Goal: Transaction & Acquisition: Purchase product/service

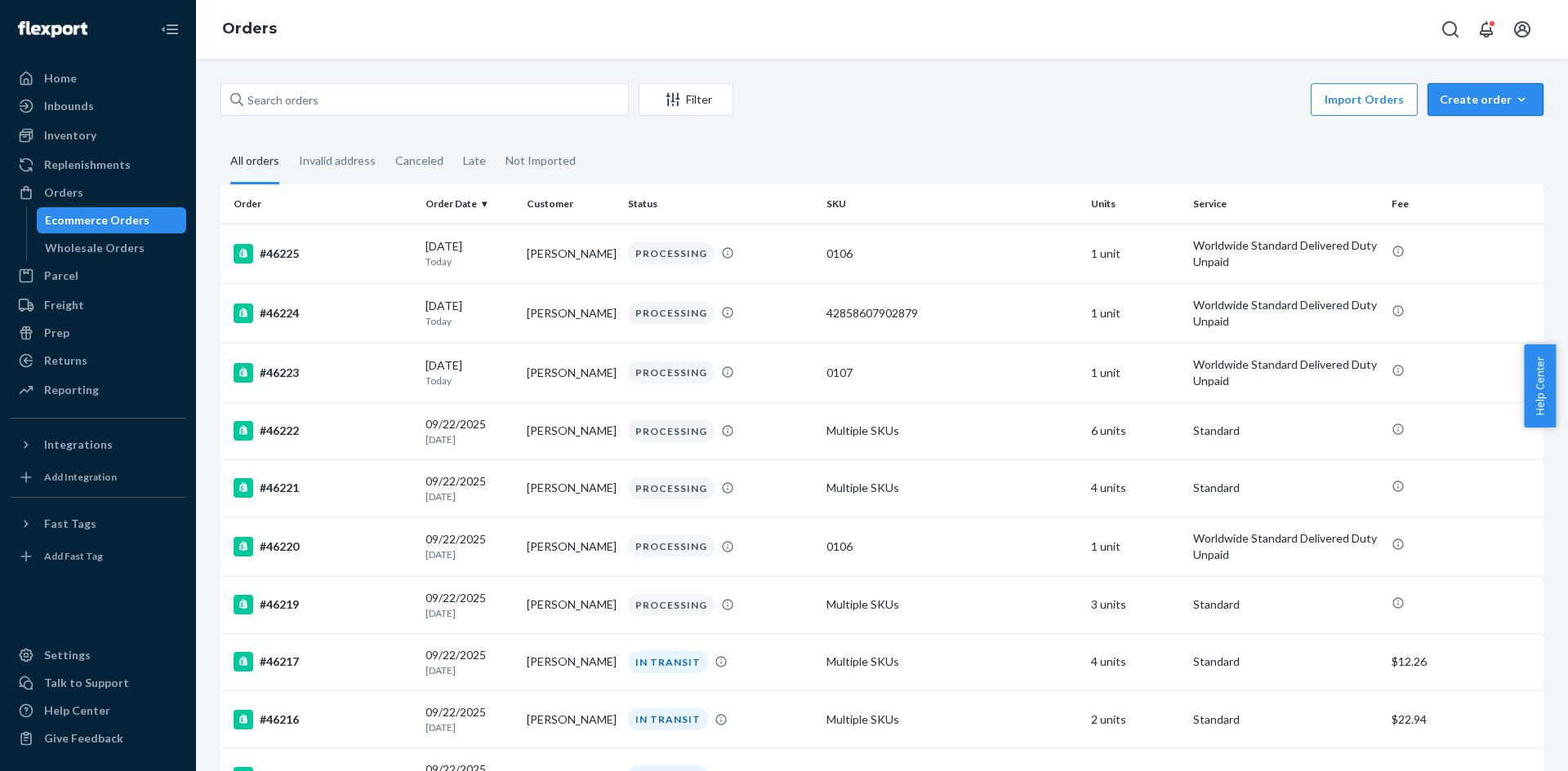
click at [1458, 95] on div "Create order" at bounding box center [1485, 100] width 92 height 17
click at [1455, 125] on span "Ecommerce order" at bounding box center [1442, 119] width 90 height 11
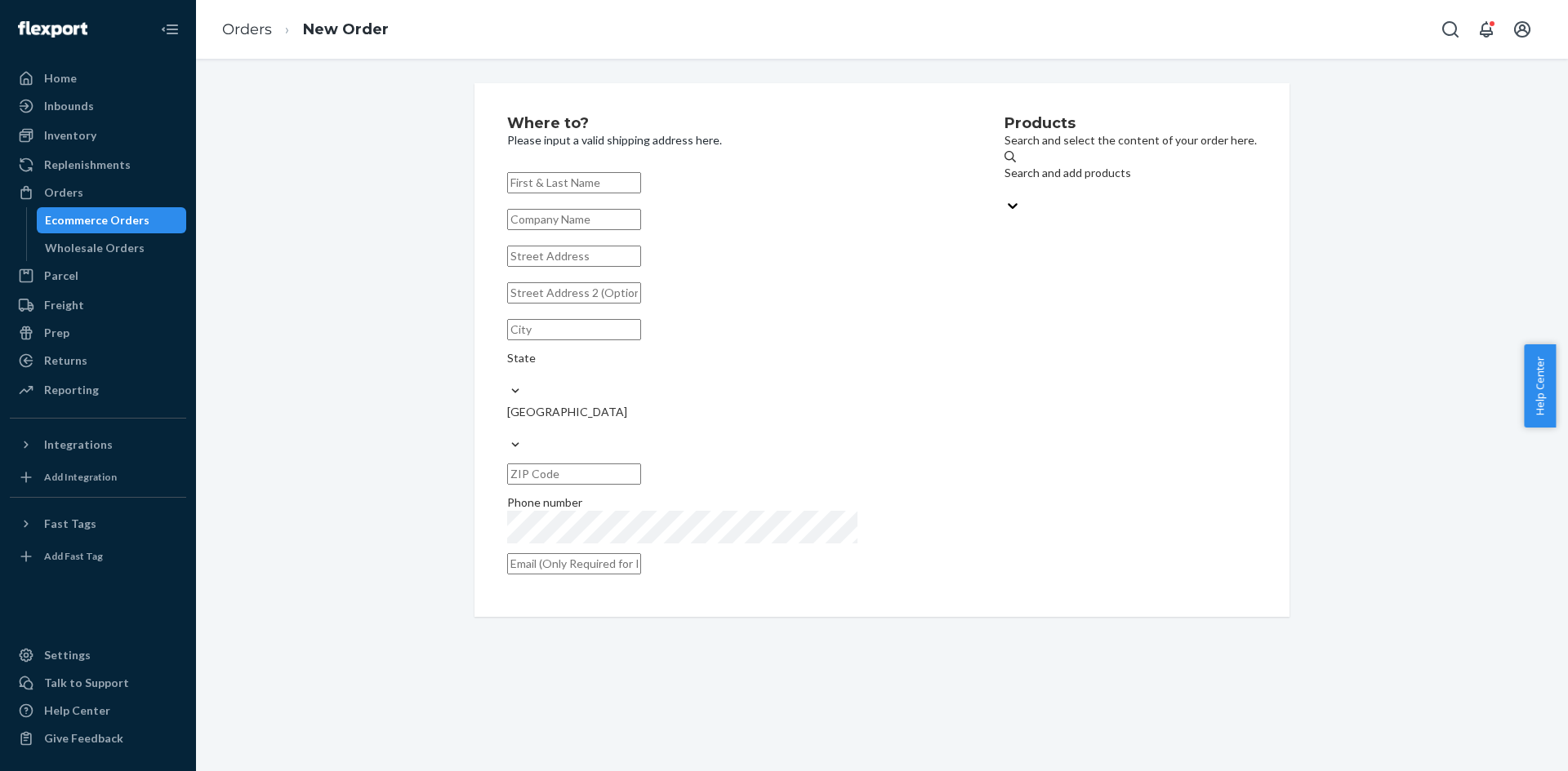
click at [594, 186] on input "text" at bounding box center [574, 183] width 134 height 21
paste input "[PERSON_NAME]"
click at [582, 181] on input "[PERSON_NAME]" at bounding box center [574, 183] width 134 height 21
type input "[PERSON_NAME]"
click at [574, 267] on input "text" at bounding box center [574, 256] width 134 height 21
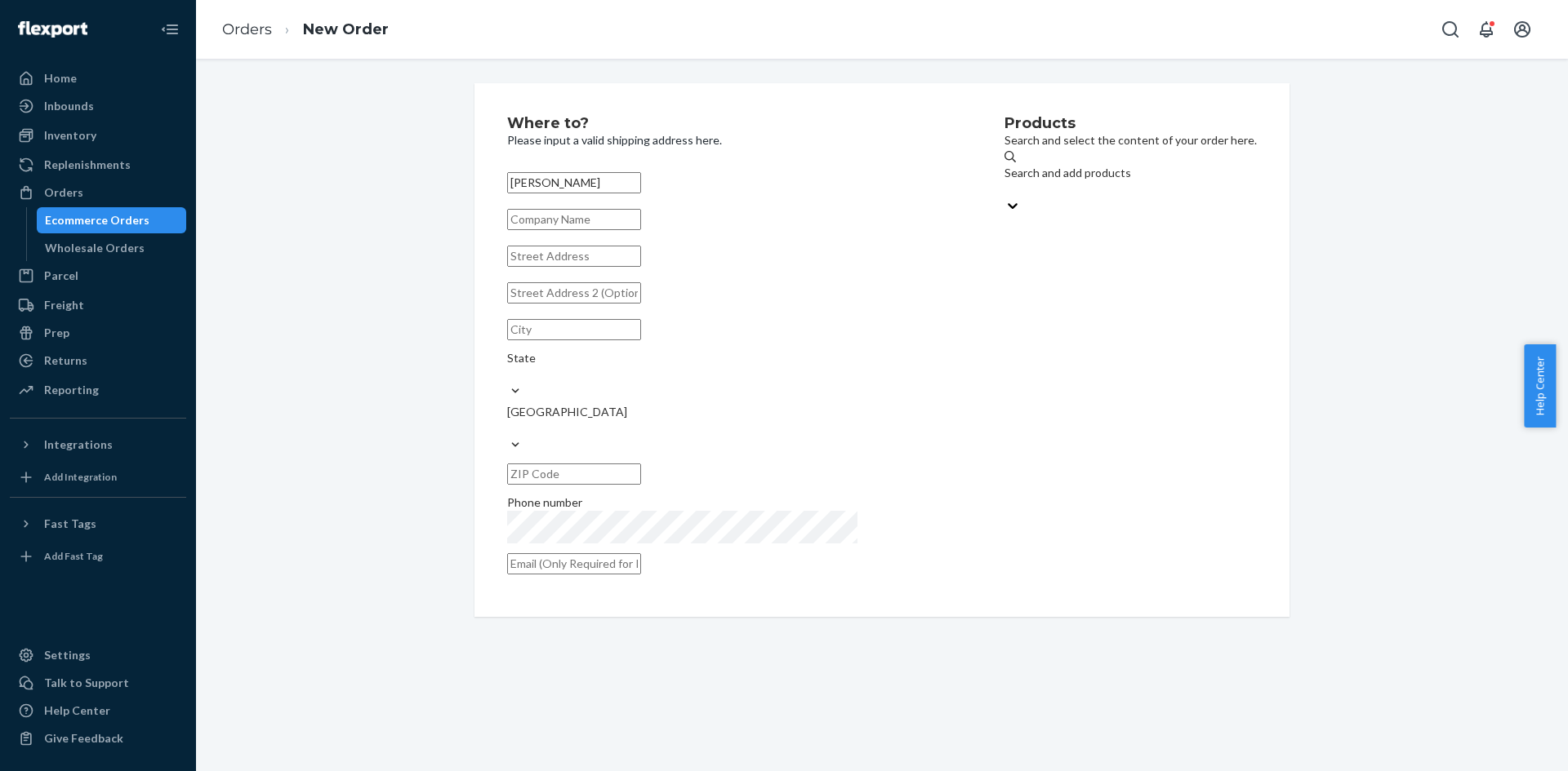
paste input "[STREET_ADDRESS]"
type input "[STREET_ADDRESS]"
type input "[GEOGRAPHIC_DATA]"
type input "14304"
click at [609, 303] on input "text" at bounding box center [574, 292] width 134 height 21
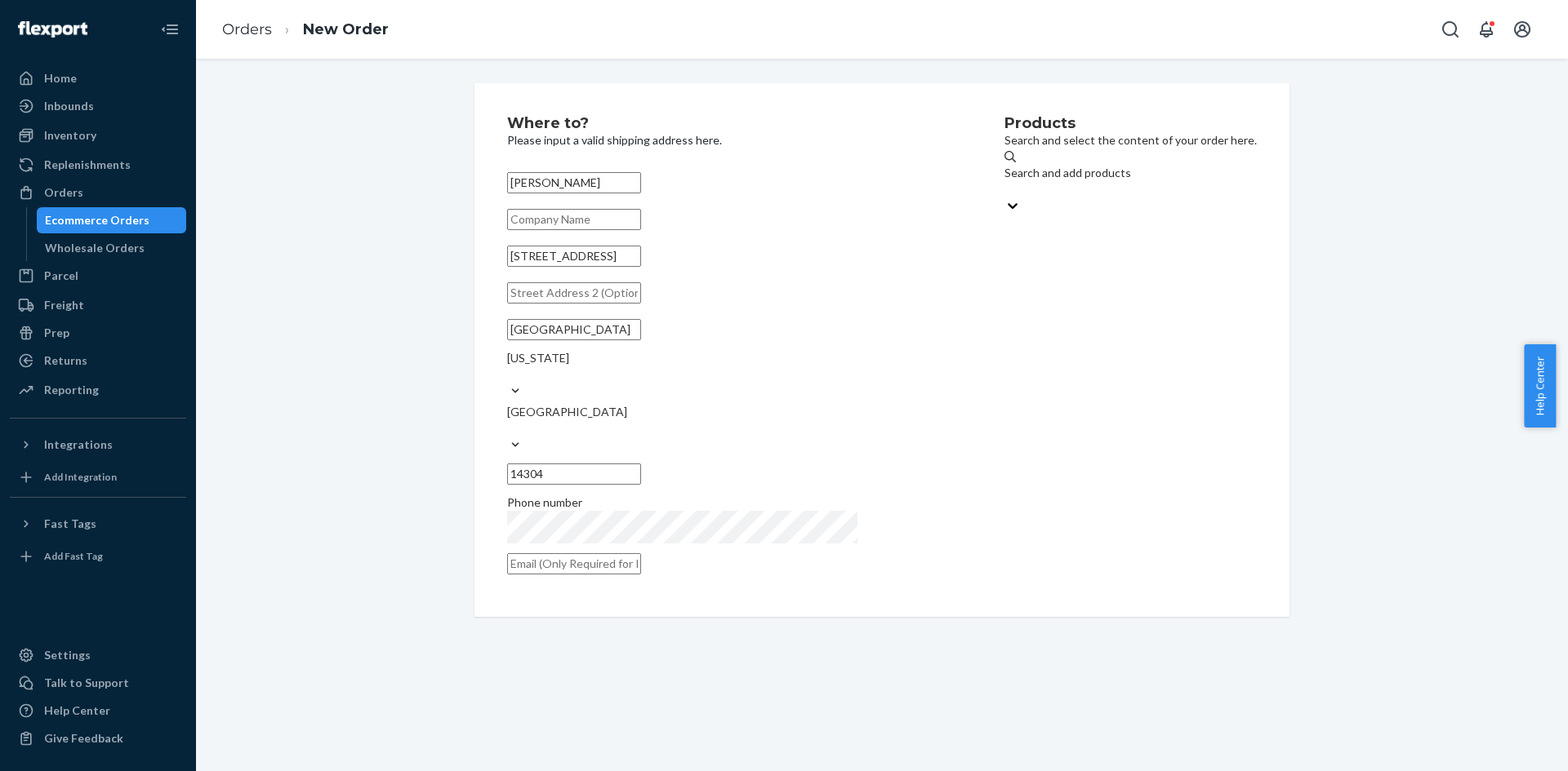
paste input "PMB 964752"
type input "PMB 964752"
click at [398, 408] on div "Where to? Please input a valid shipping address here. [PERSON_NAME] [STREET_ADD…" at bounding box center [882, 350] width 1348 height 533
click at [1107, 357] on div "Products Search and select the content of your order here. Search and add produ…" at bounding box center [1131, 350] width 253 height 469
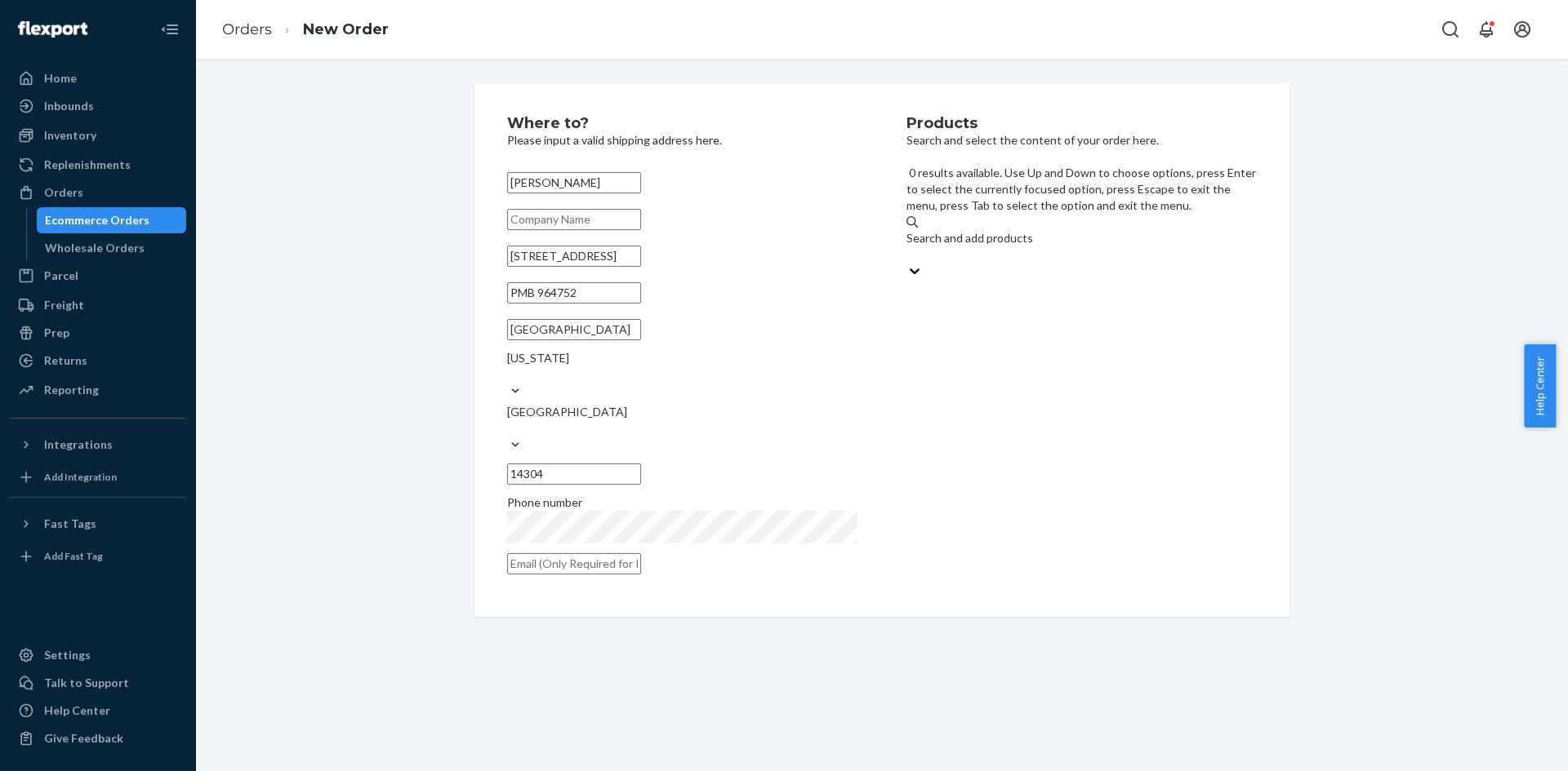
click at [1082, 230] on div "Search and add products" at bounding box center [1082, 246] width 350 height 32
click at [908, 247] on input "0 results available. Use Up and Down to choose options, press Enter to select t…" at bounding box center [908, 255] width 2 height 17
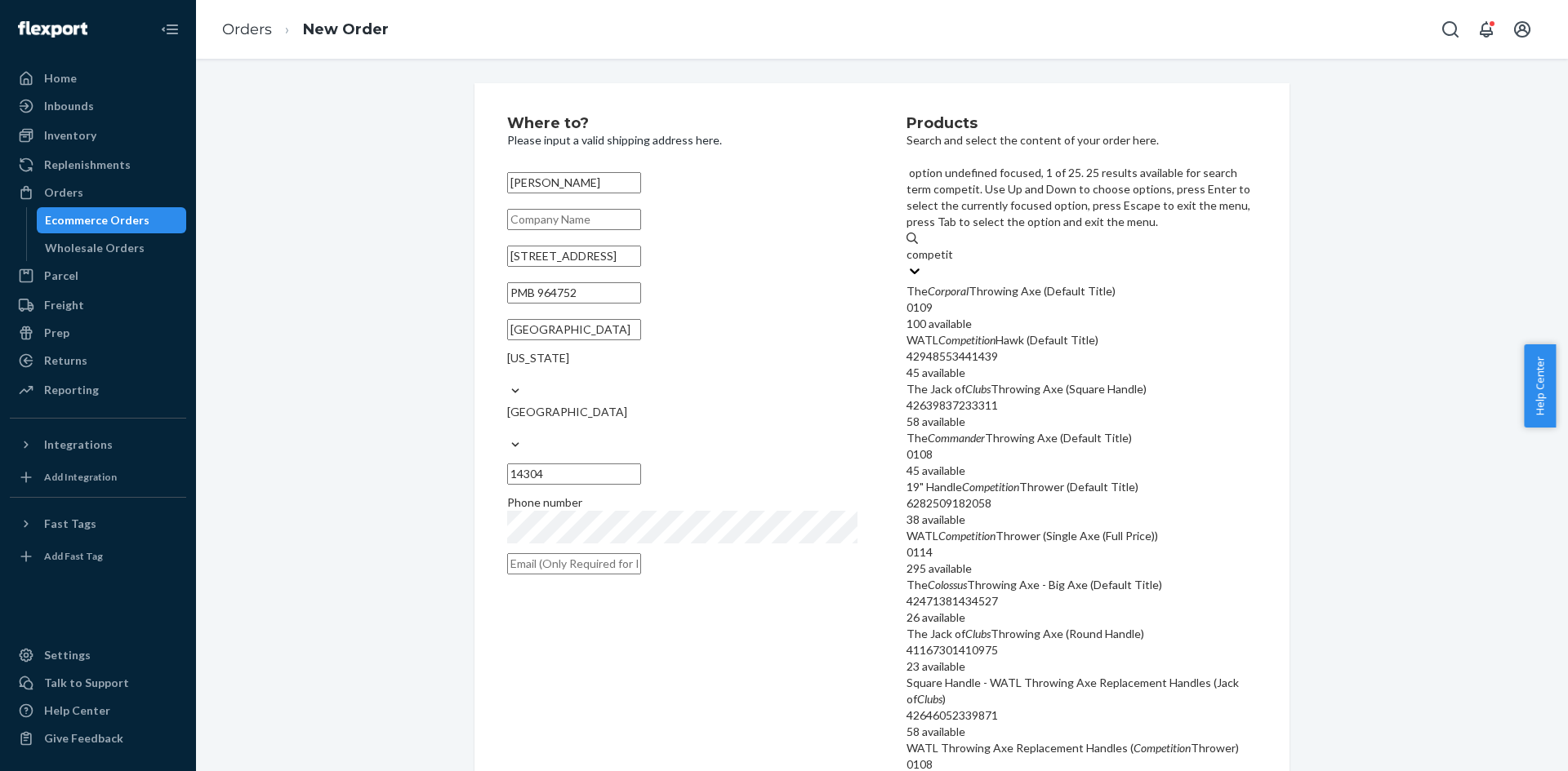
type input "competiti"
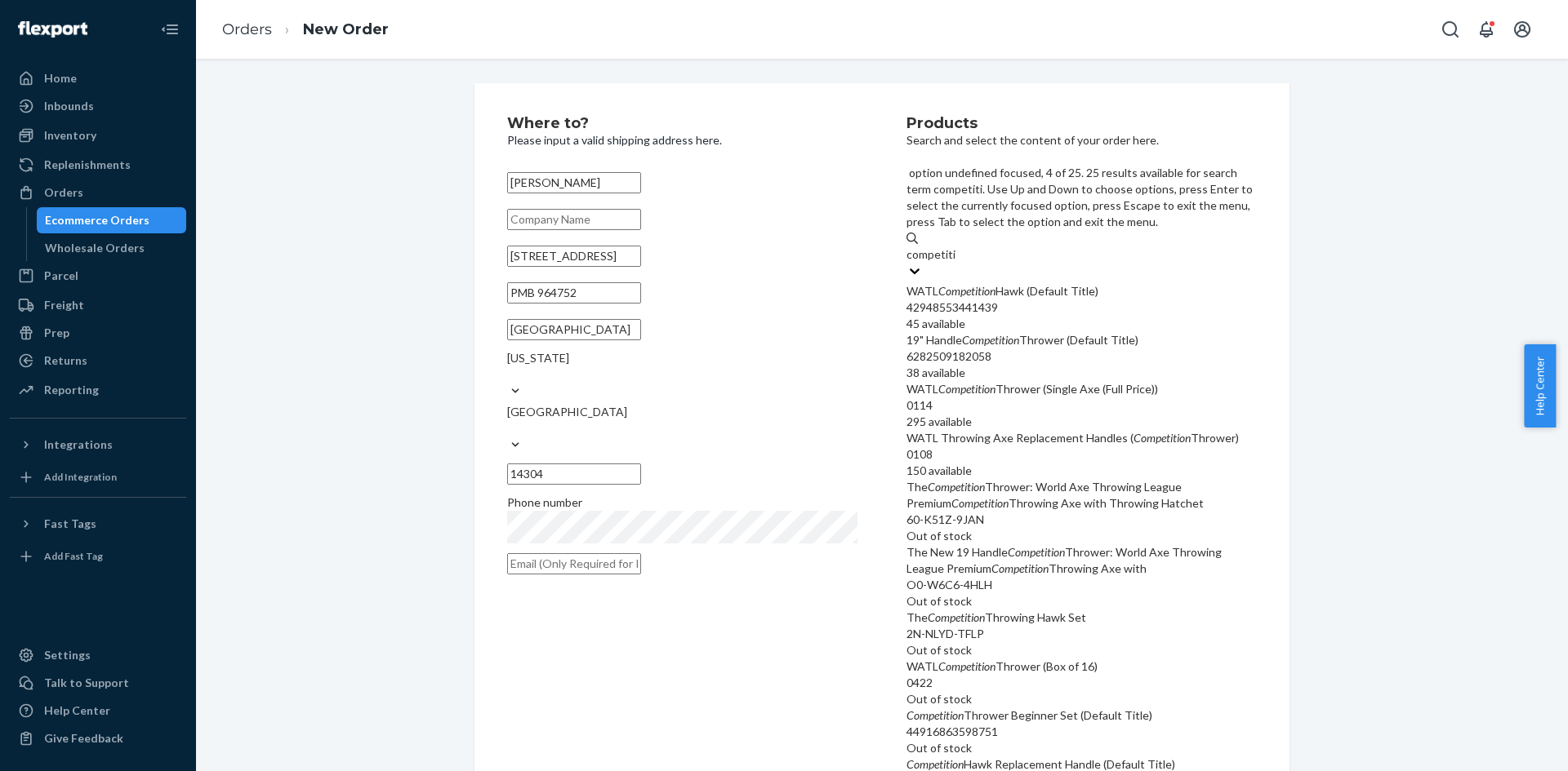
click at [1051, 430] on div "WATL Throwing Axe Replacement Handles ( Competition Thrower)" at bounding box center [1082, 439] width 350 height 17
click at [956, 263] on input "competiti" at bounding box center [932, 255] width 50 height 17
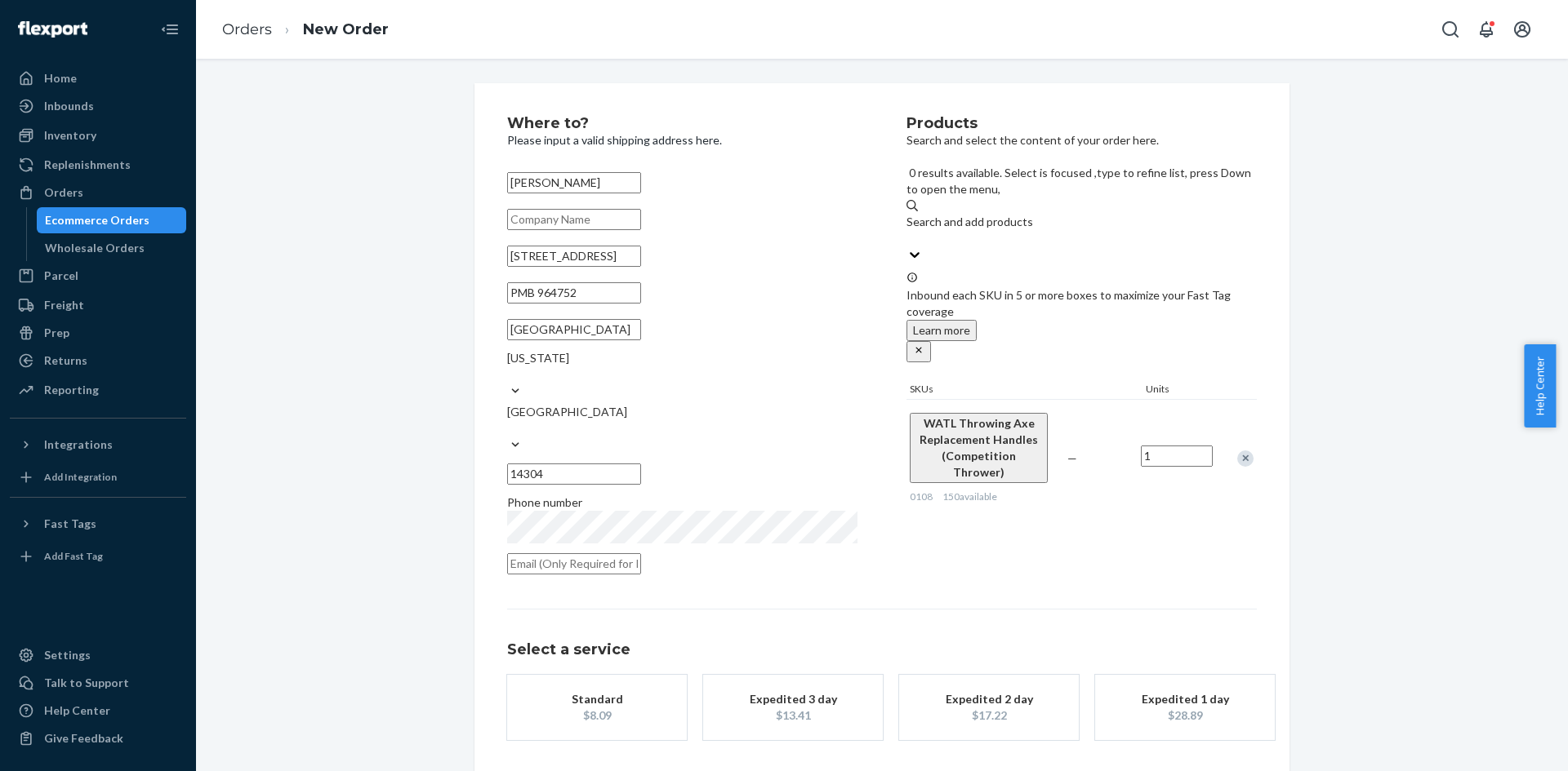
click at [1158, 445] on input "1" at bounding box center [1176, 456] width 71 height 21
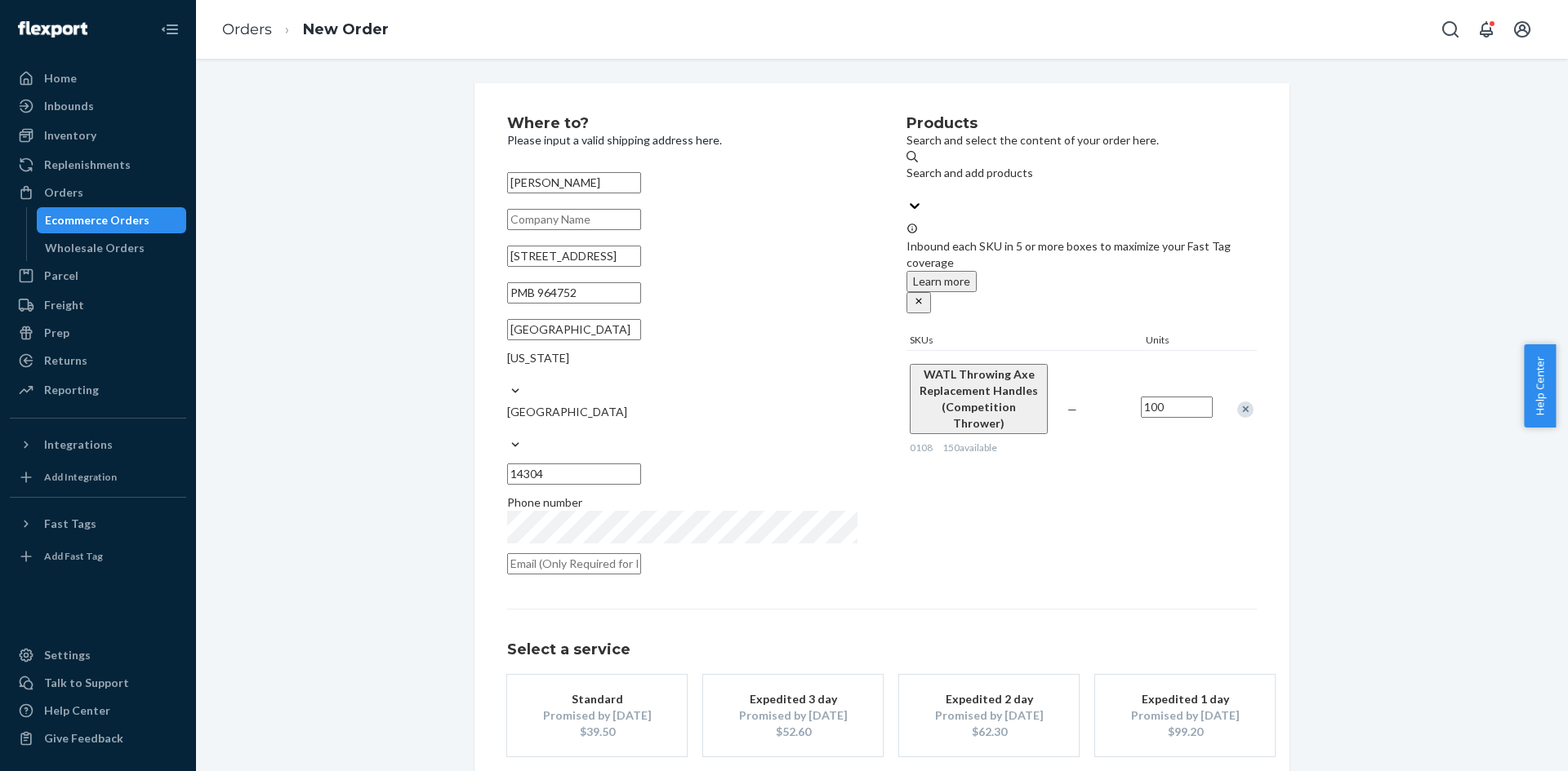
click at [1085, 468] on div "Products Search and select the content of your order here. Search and add produ…" at bounding box center [1082, 350] width 350 height 469
click at [1102, 422] on div "Products Search and select the content of your order here. Search and add produ…" at bounding box center [1082, 350] width 350 height 469
click at [1176, 397] on input "100" at bounding box center [1176, 407] width 71 height 21
click at [1137, 422] on div "Products Search and select the content of your order here. Search and add produ…" at bounding box center [1082, 350] width 350 height 469
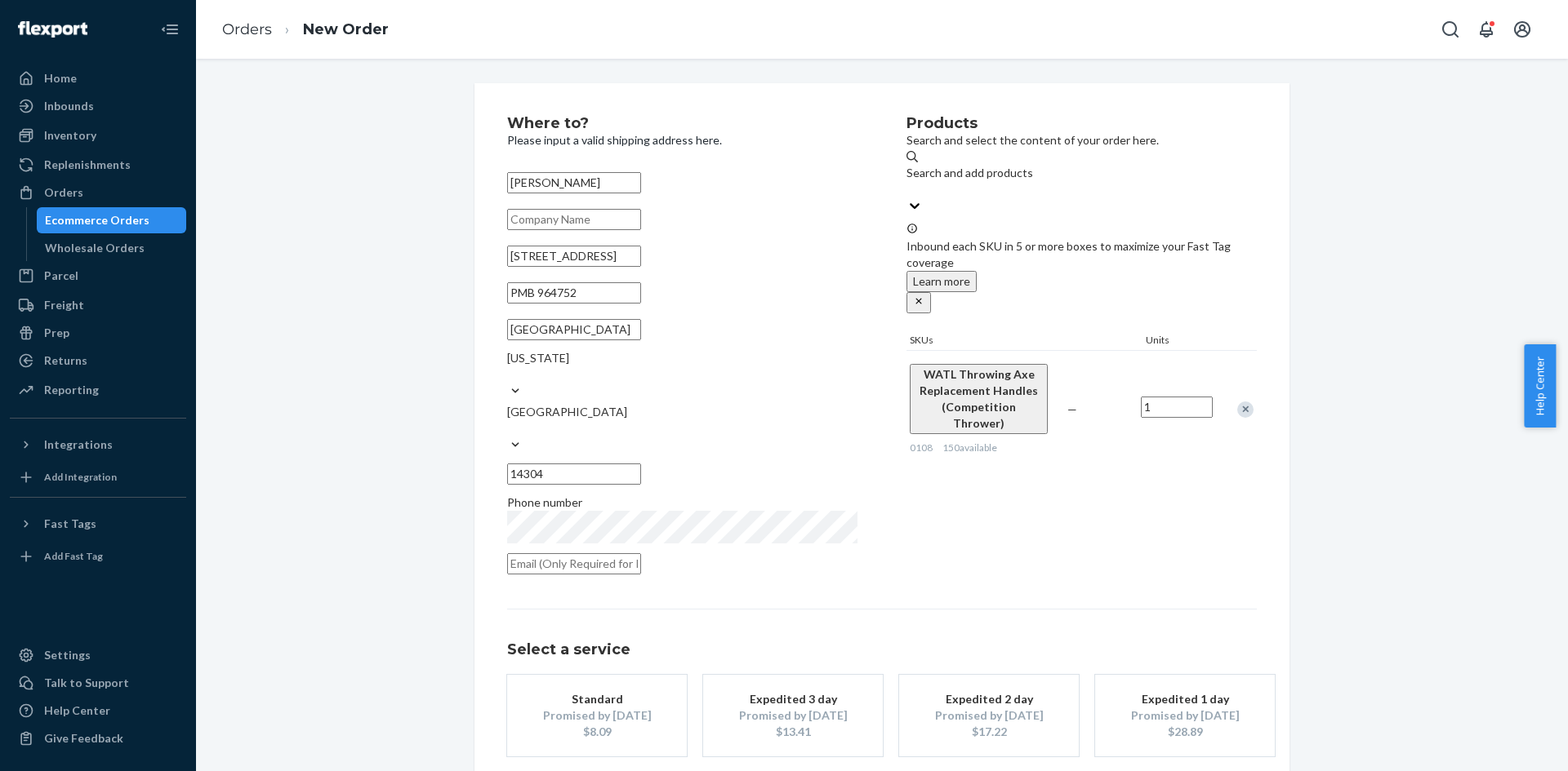
click at [1137, 422] on div "Products Search and select the content of your order here. Search and add produ…" at bounding box center [1082, 350] width 350 height 469
click at [1171, 397] on input "1" at bounding box center [1176, 407] width 71 height 21
type input "100"
click at [1083, 413] on div "Products Search and select the content of your order here. Search and add produ…" at bounding box center [1082, 350] width 350 height 469
click at [612, 691] on div "Standard" at bounding box center [597, 700] width 131 height 17
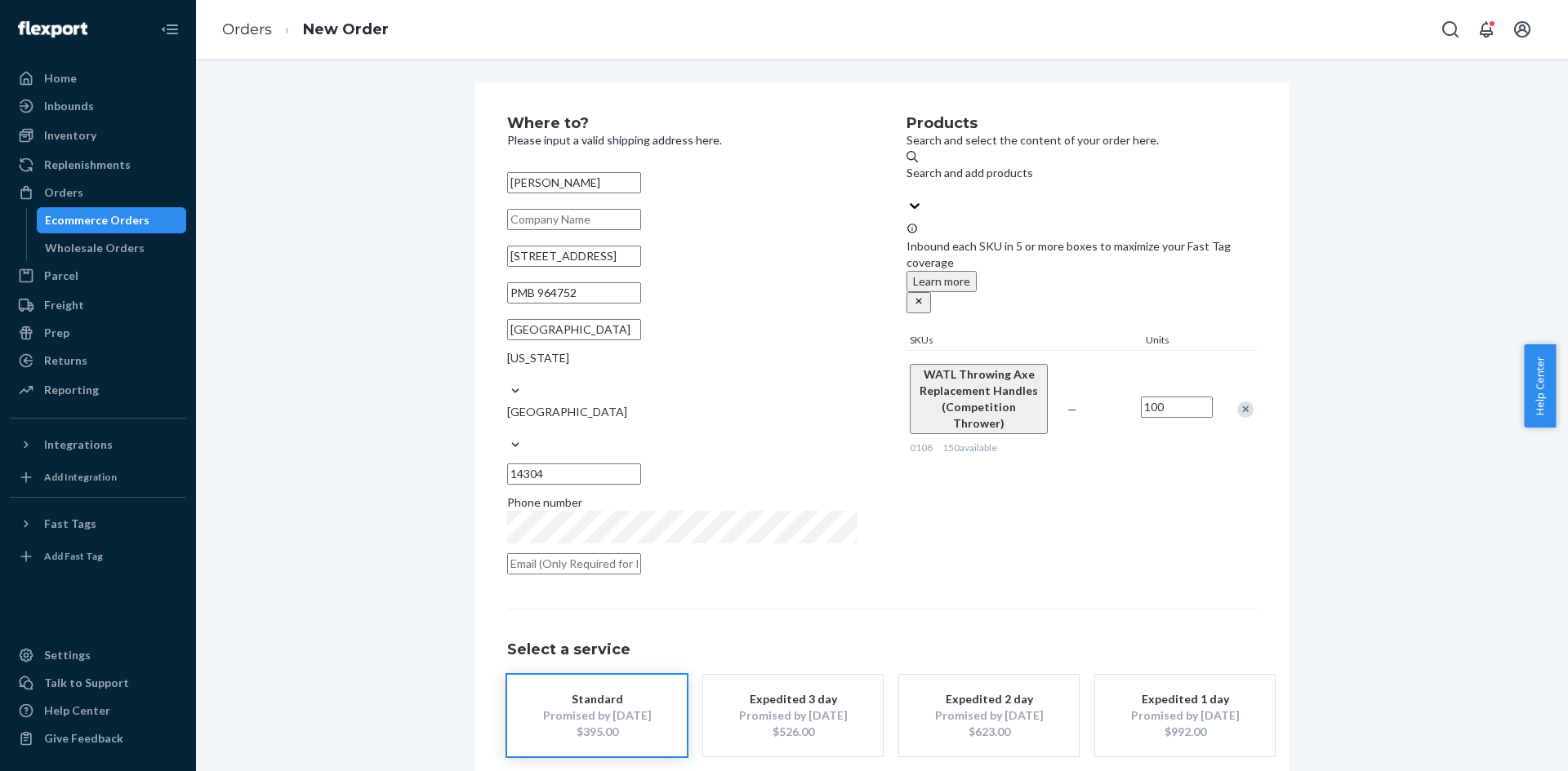
scroll to position [54, 0]
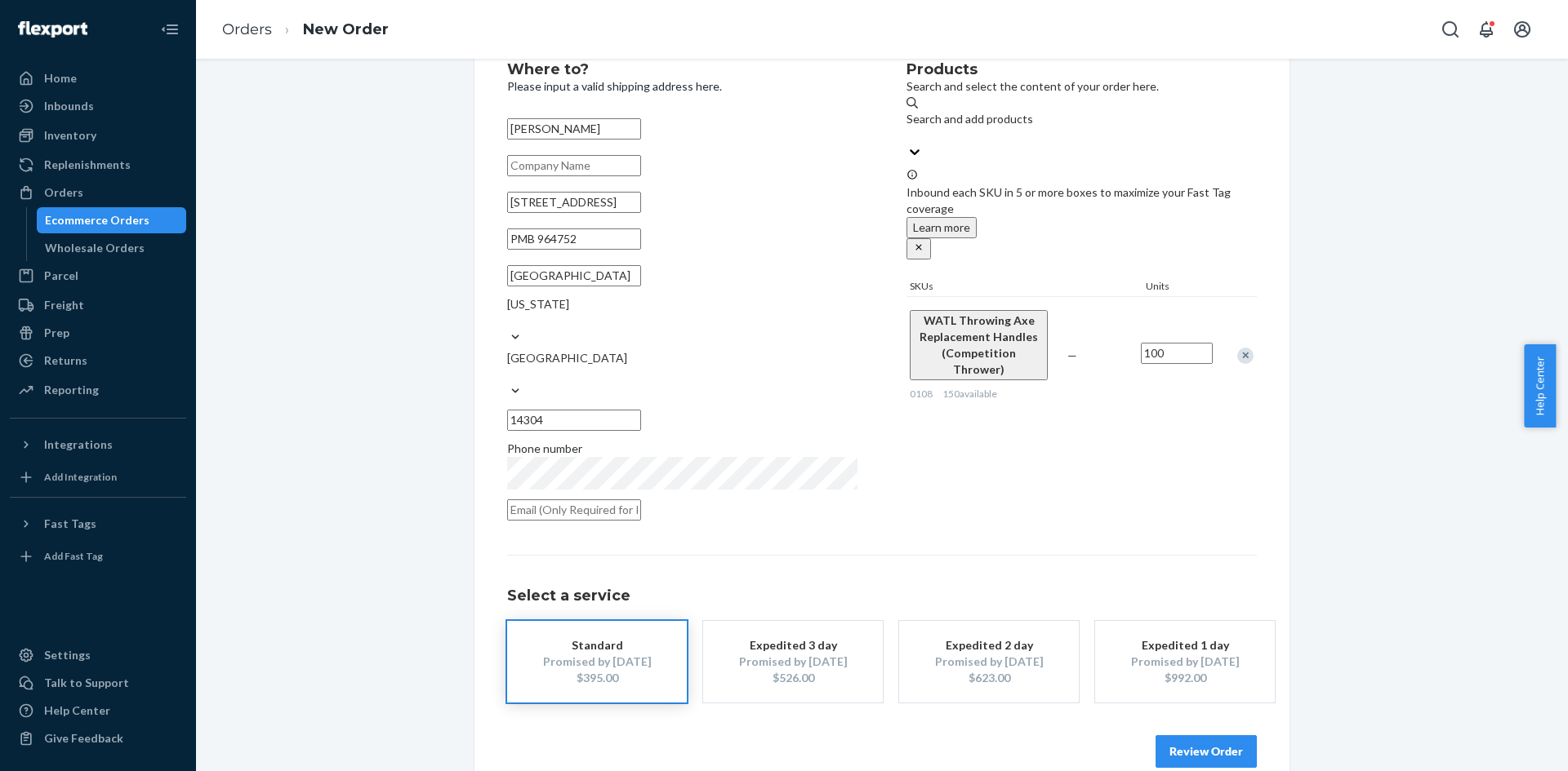
click at [1218, 736] on button "Review Order" at bounding box center [1206, 752] width 101 height 32
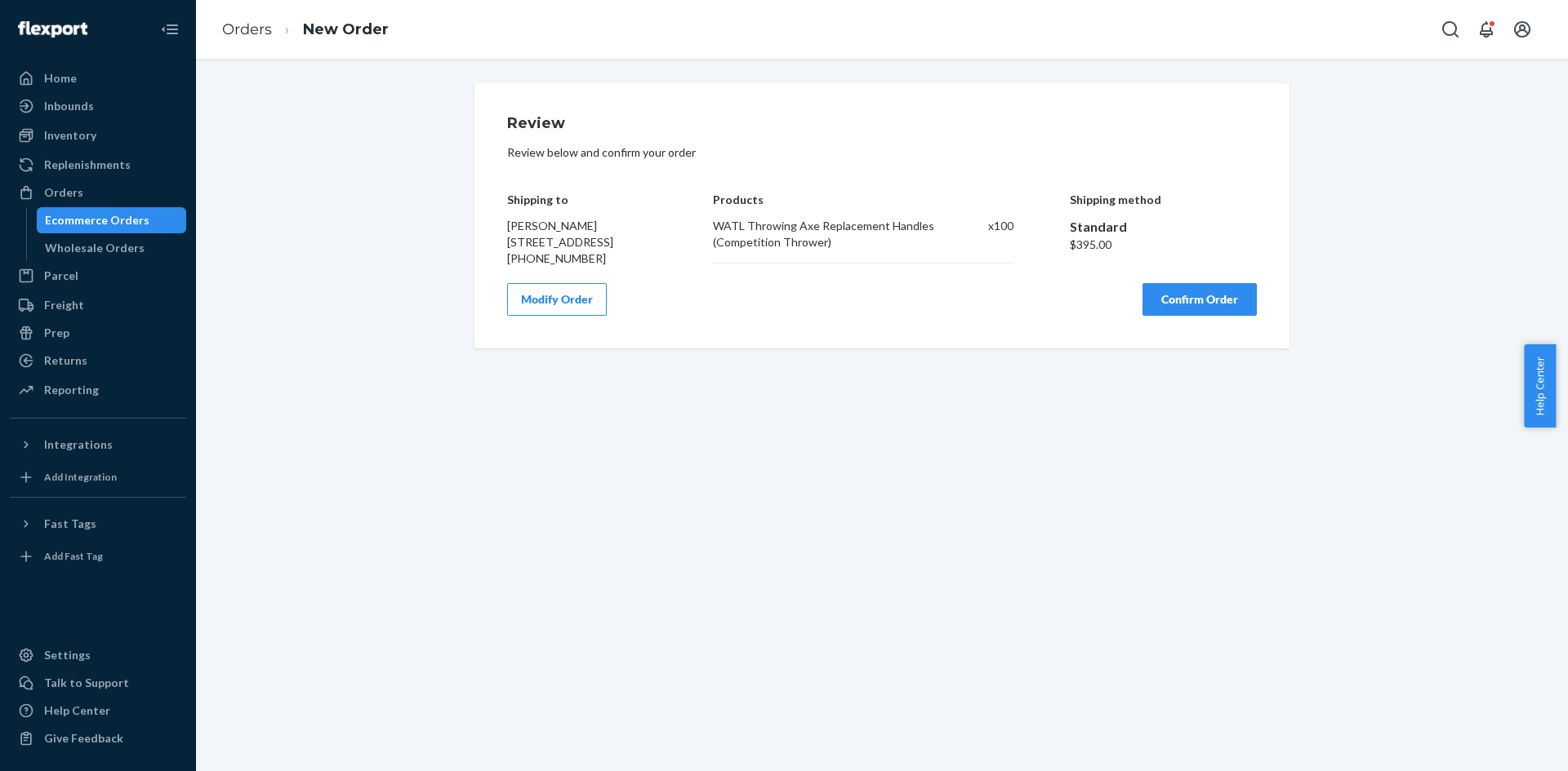
click at [1181, 316] on button "Confirm Order" at bounding box center [1199, 299] width 114 height 32
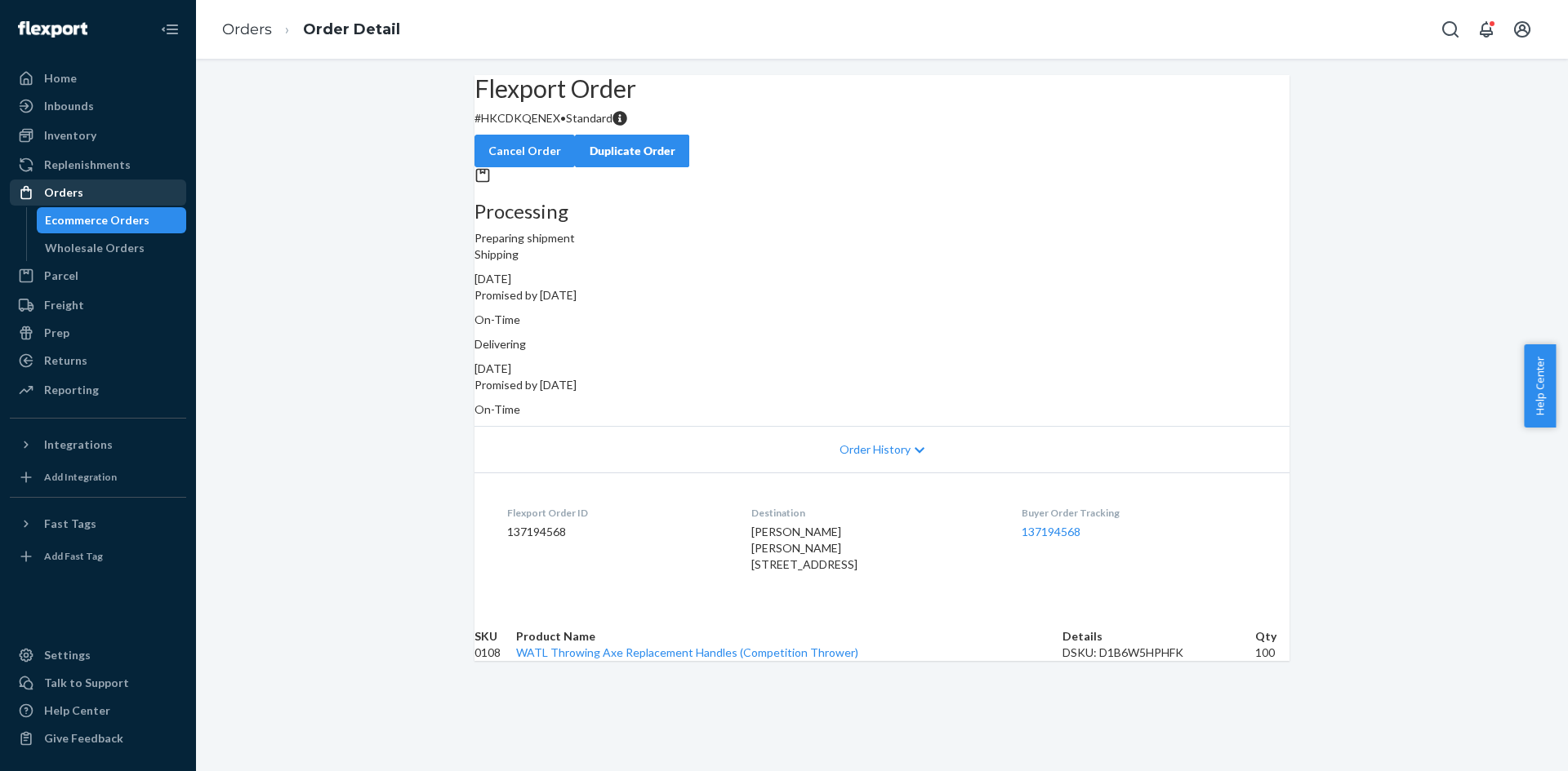
click at [97, 186] on div "Orders" at bounding box center [97, 192] width 174 height 23
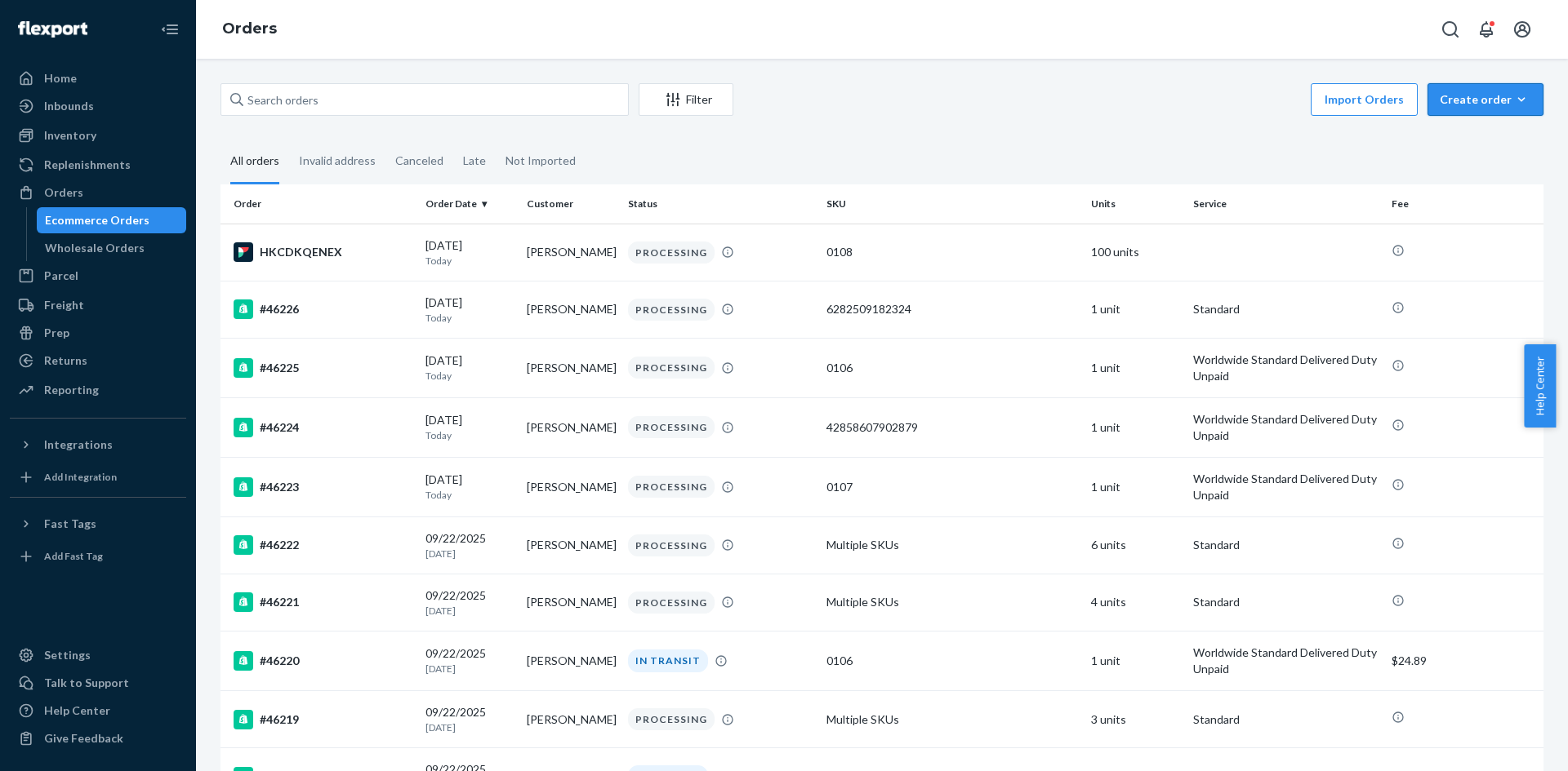
click at [1474, 104] on div "Create order" at bounding box center [1485, 100] width 92 height 17
click at [1470, 125] on span "Ecommerce order" at bounding box center [1442, 119] width 90 height 11
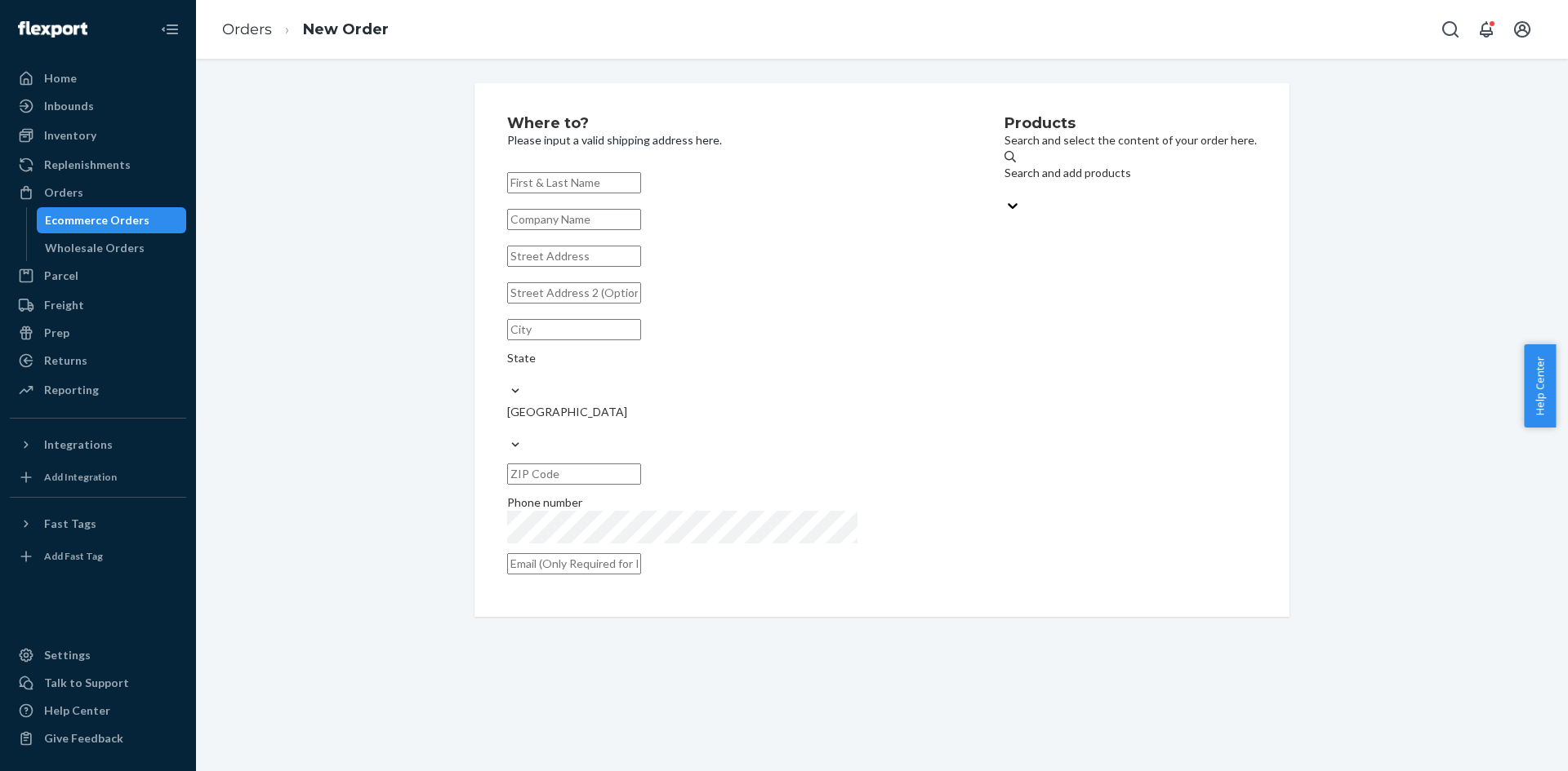
click at [581, 177] on input "text" at bounding box center [574, 183] width 134 height 21
paste input "Kase May"
type input "Kase May"
click at [612, 267] on input "text" at bounding box center [574, 256] width 134 height 21
paste input "[STREET_ADDRESS][PERSON_NAME] [US_STATE][GEOGRAPHIC_DATA], 80908"
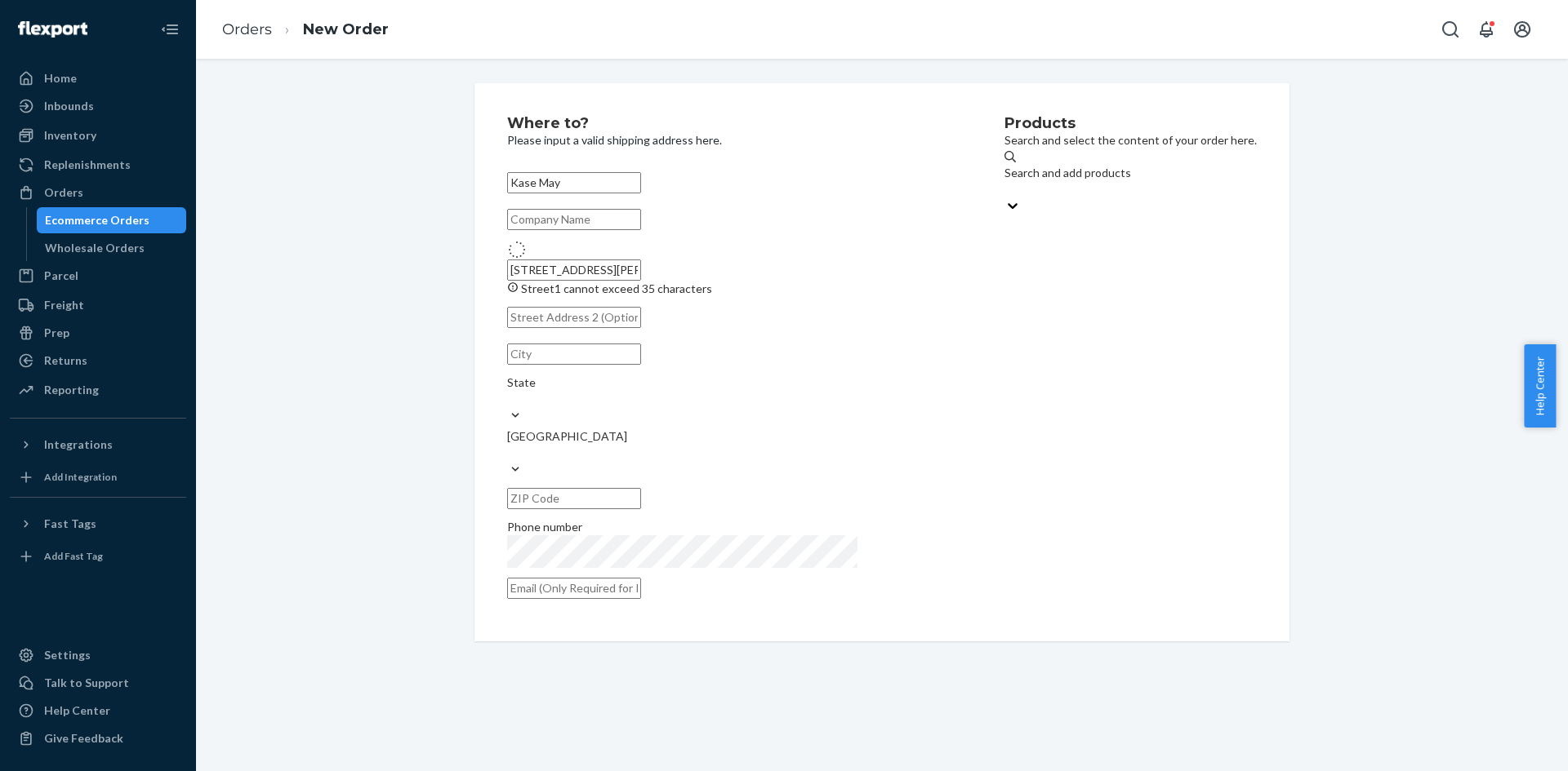
type input "[PERSON_NAME]"
type input "[US_STATE][GEOGRAPHIC_DATA]"
type input "80908"
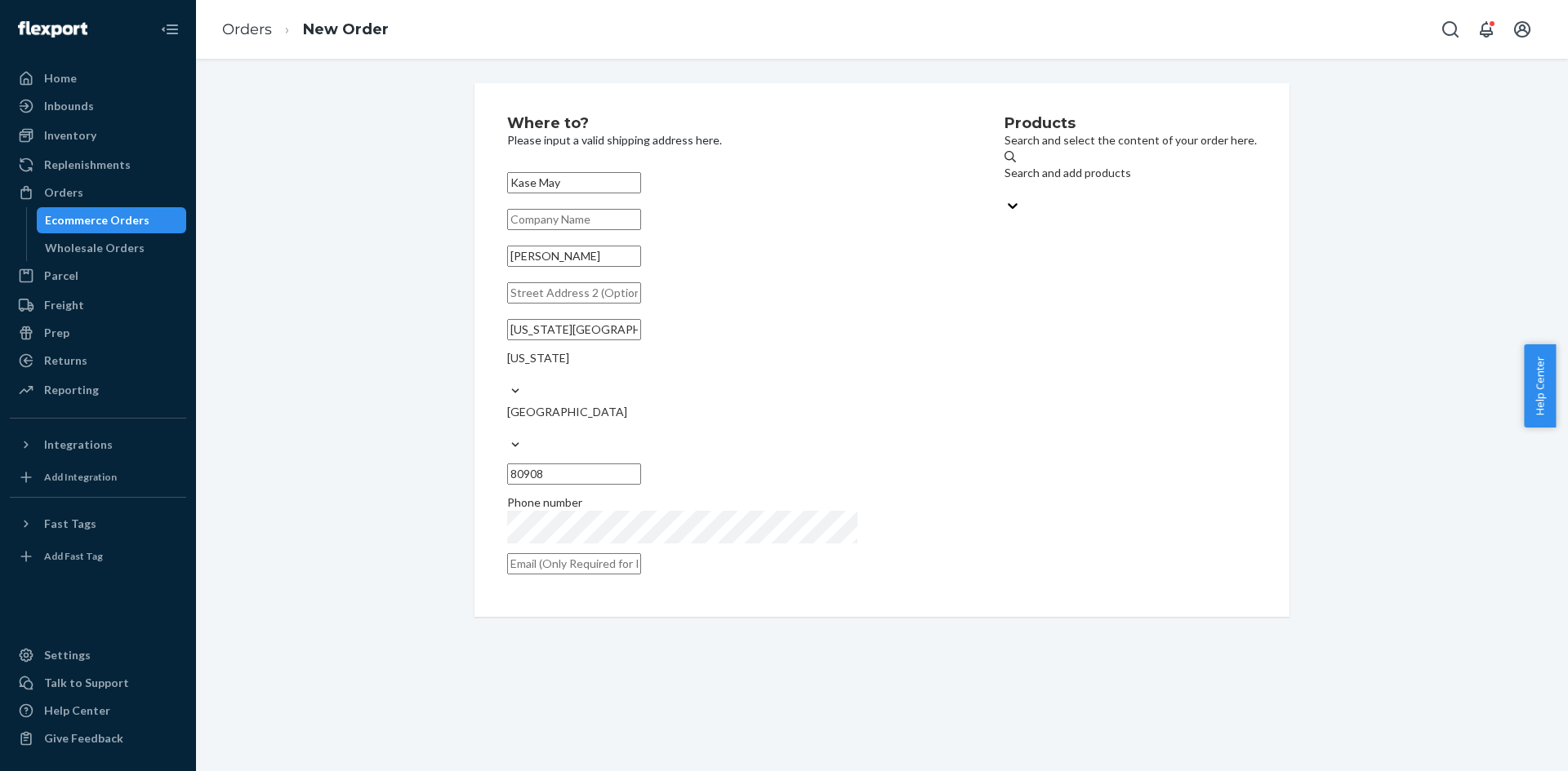
click at [1054, 181] on div "Search and add products" at bounding box center [1131, 173] width 253 height 17
click at [1006, 183] on input "Search and add products" at bounding box center [1005, 189] width 2 height 17
click at [621, 267] on input "[PERSON_NAME]" at bounding box center [574, 256] width 134 height 21
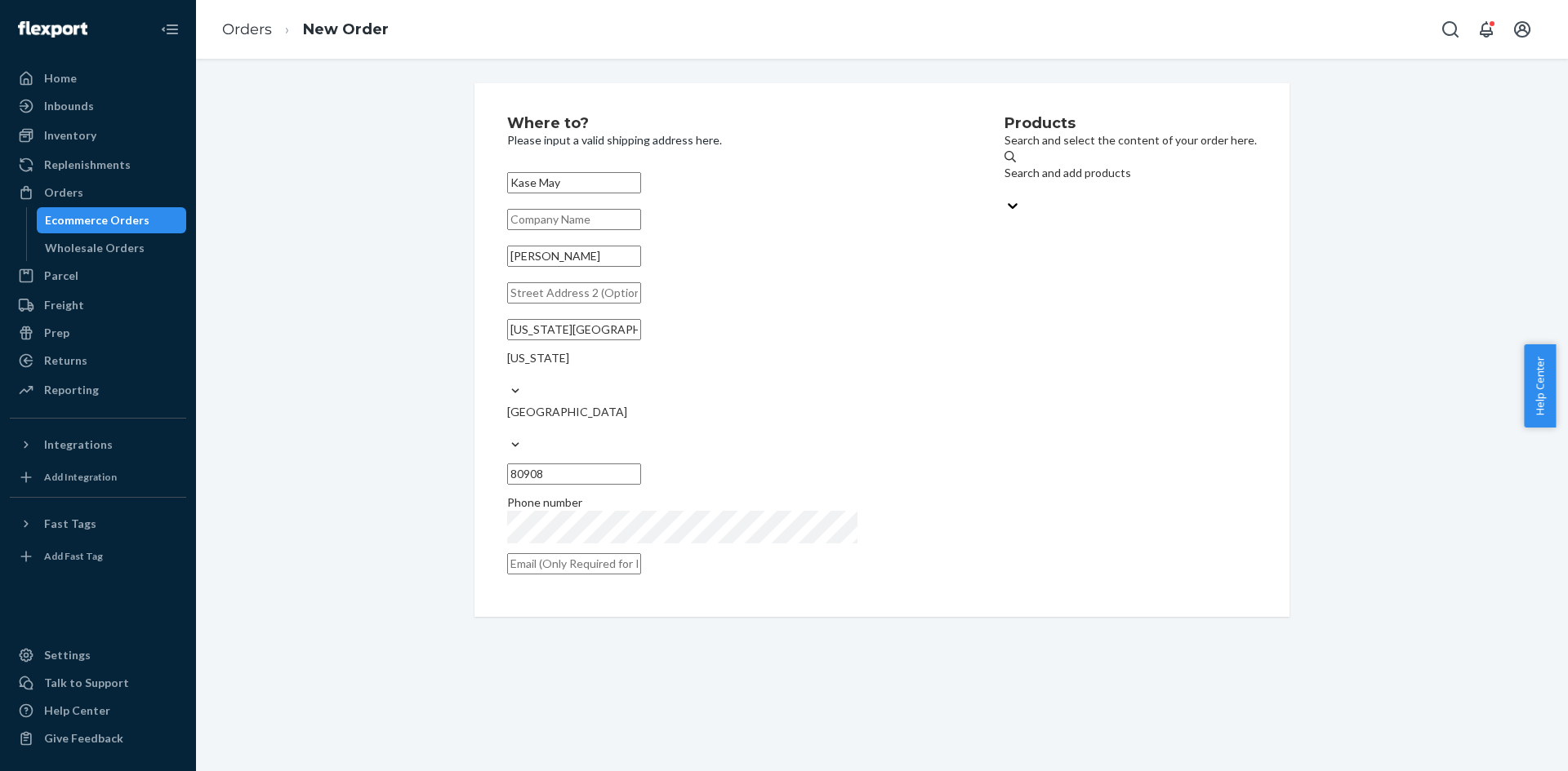
paste input "[STREET_ADDRESS][PERSON_NAME] [US_STATE][GEOGRAPHIC_DATA], 80908"
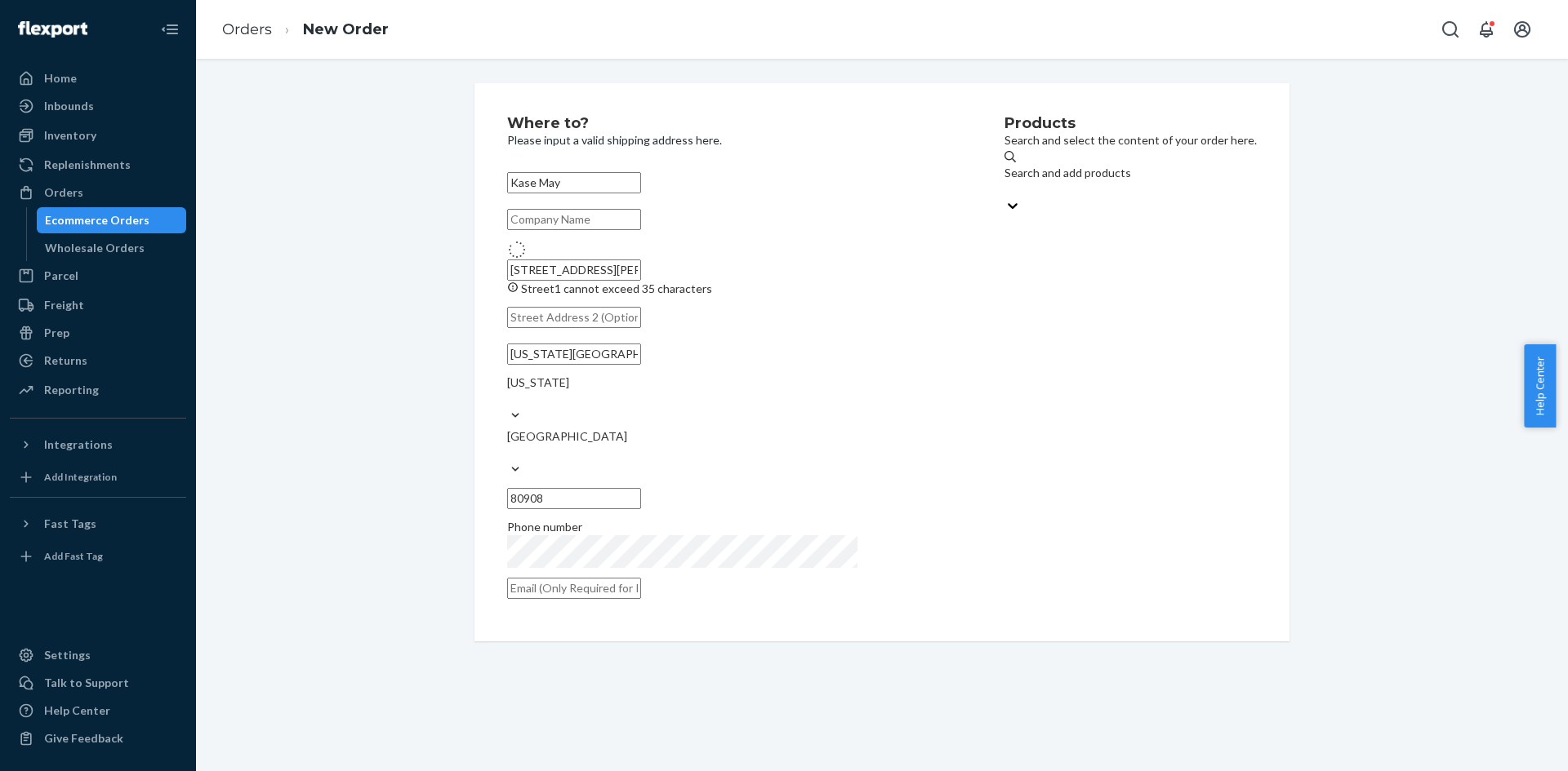
type input "[STREET_ADDRESS][PERSON_NAME]"
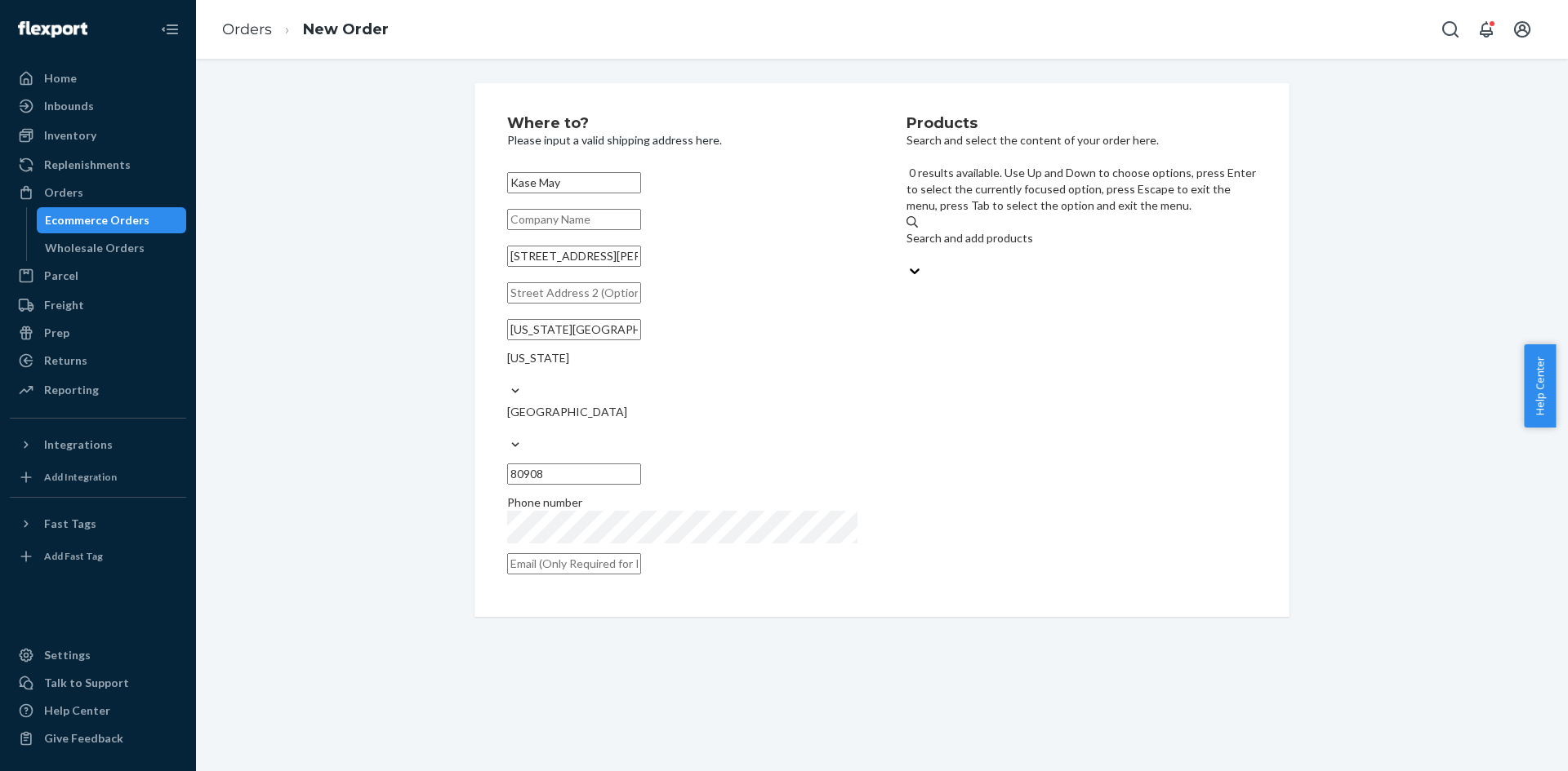
click at [1057, 230] on div "Search and add products" at bounding box center [1082, 246] width 350 height 32
click at [908, 247] on input "0 results available. Use Up and Down to choose options, press Enter to select t…" at bounding box center [908, 255] width 2 height 17
type input "ragn"
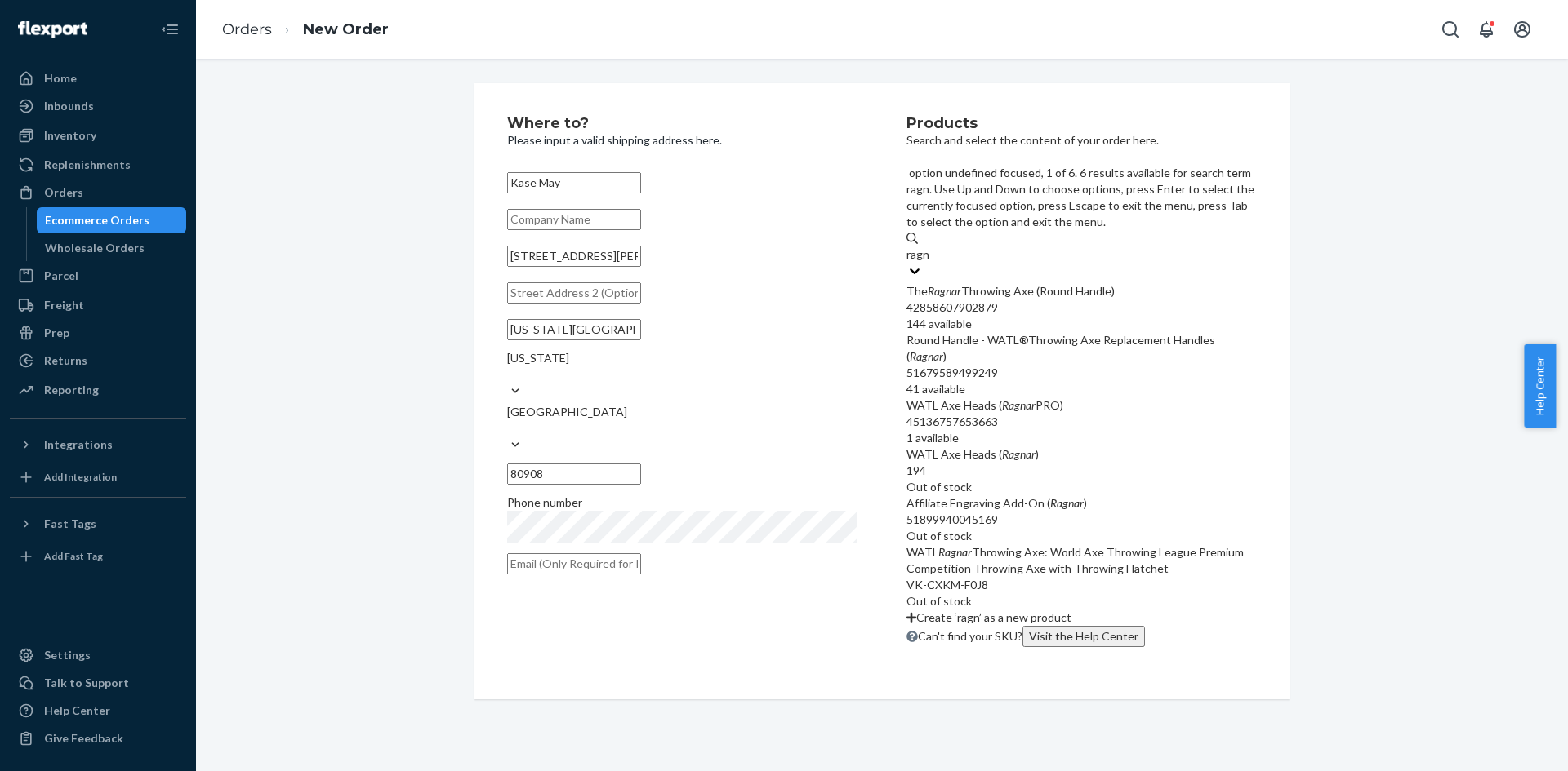
click at [1047, 283] on div "The Ragnar Throwing Axe (Round Handle)" at bounding box center [1082, 291] width 350 height 17
click at [930, 247] on input "ragn" at bounding box center [919, 255] width 24 height 17
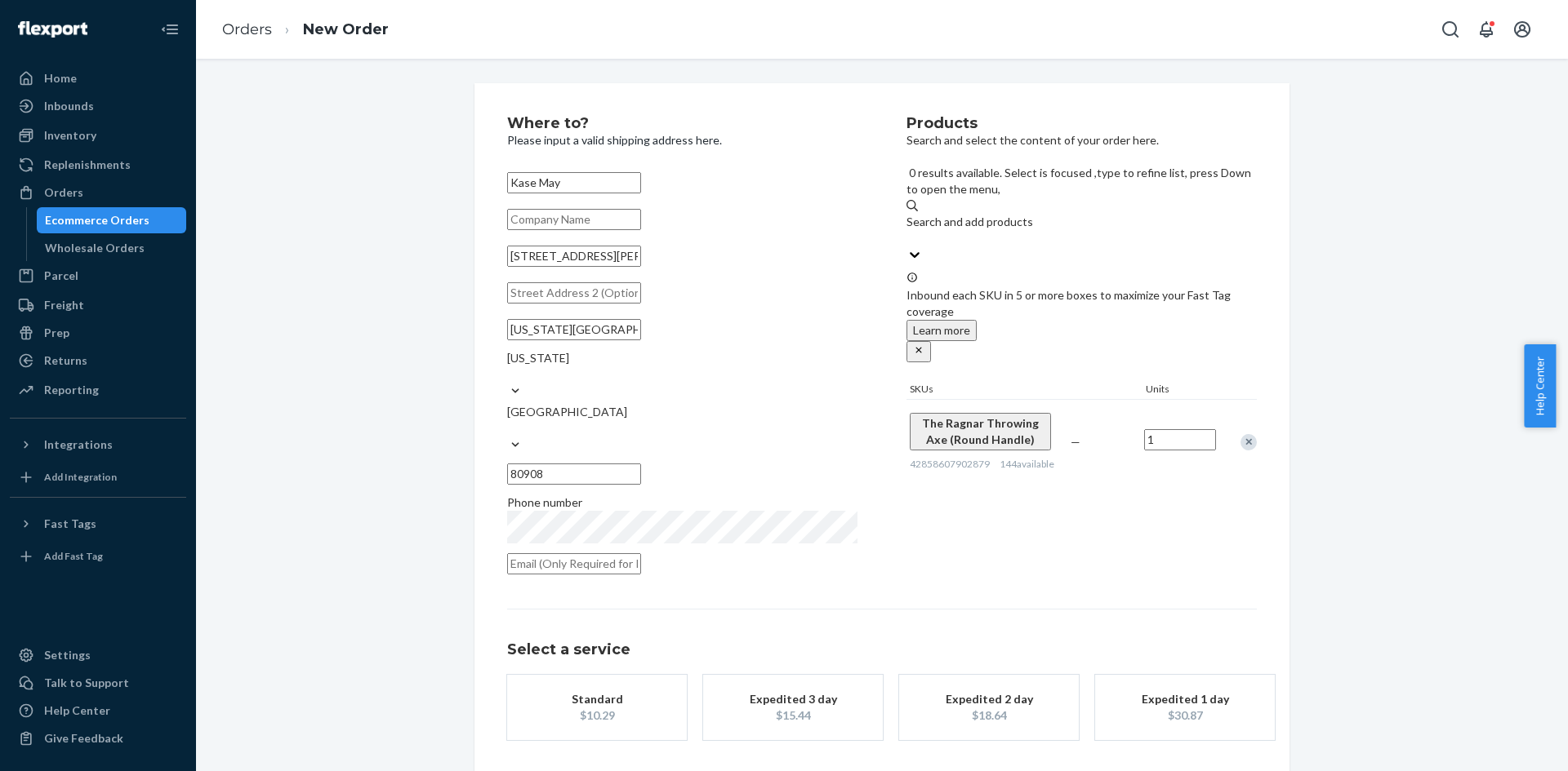
click at [618, 708] on div "button" at bounding box center [597, 708] width 131 height 0
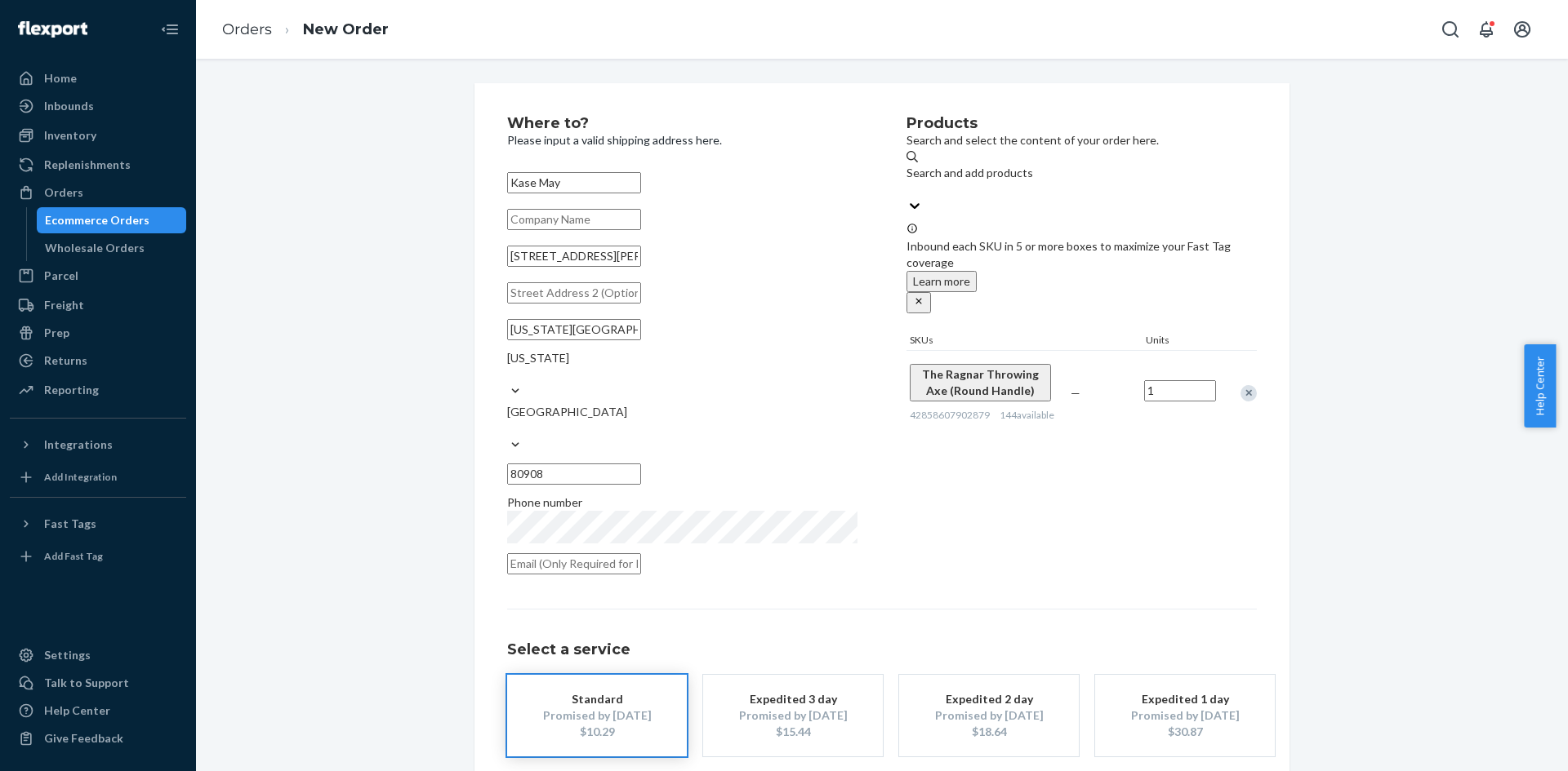
click at [1049, 548] on div "Products Search and select the content of your order here. Search and add produ…" at bounding box center [1082, 350] width 350 height 469
click at [1048, 545] on div "Products Search and select the content of your order here. Search and add produ…" at bounding box center [1082, 350] width 350 height 469
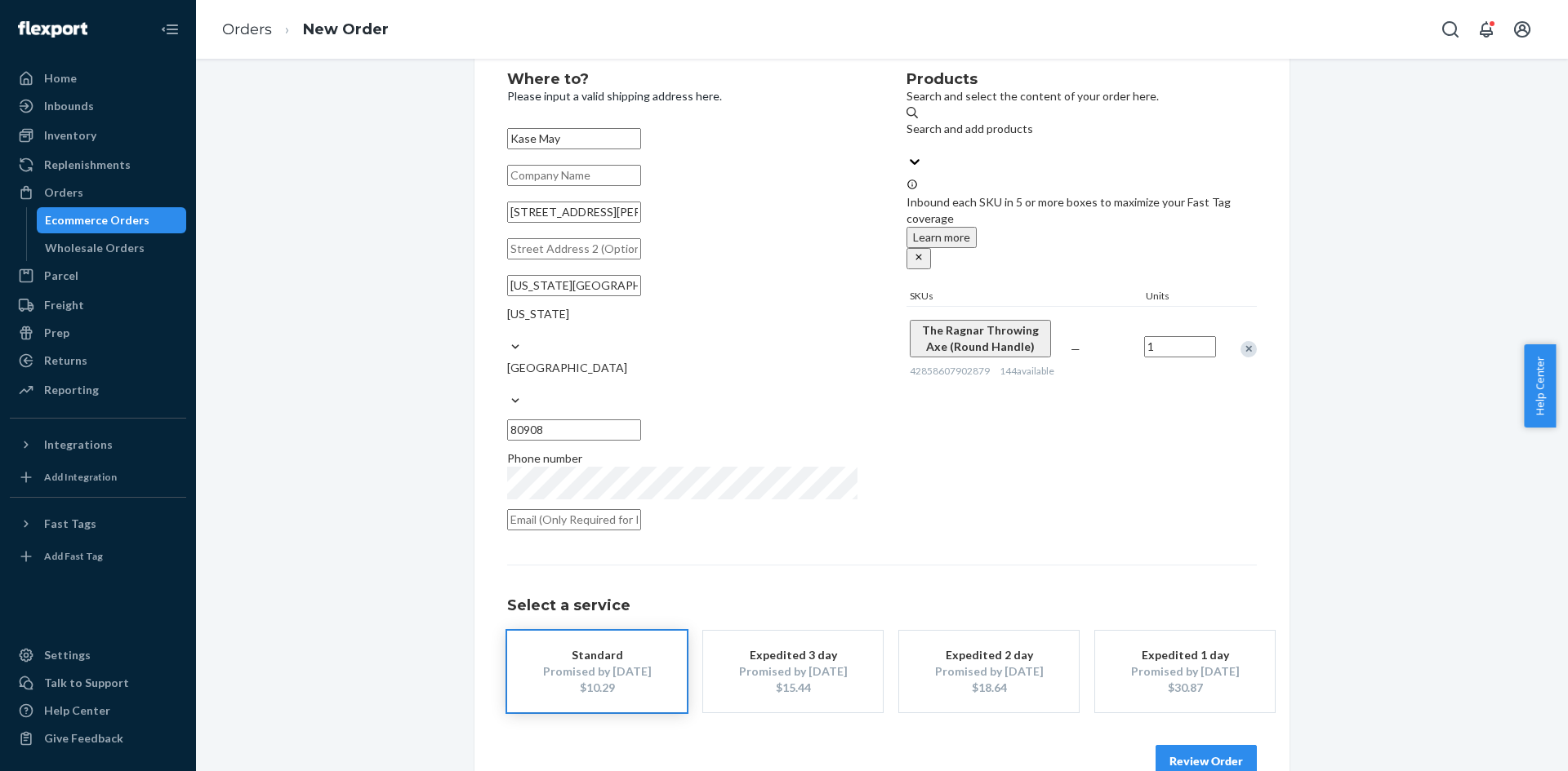
scroll to position [54, 0]
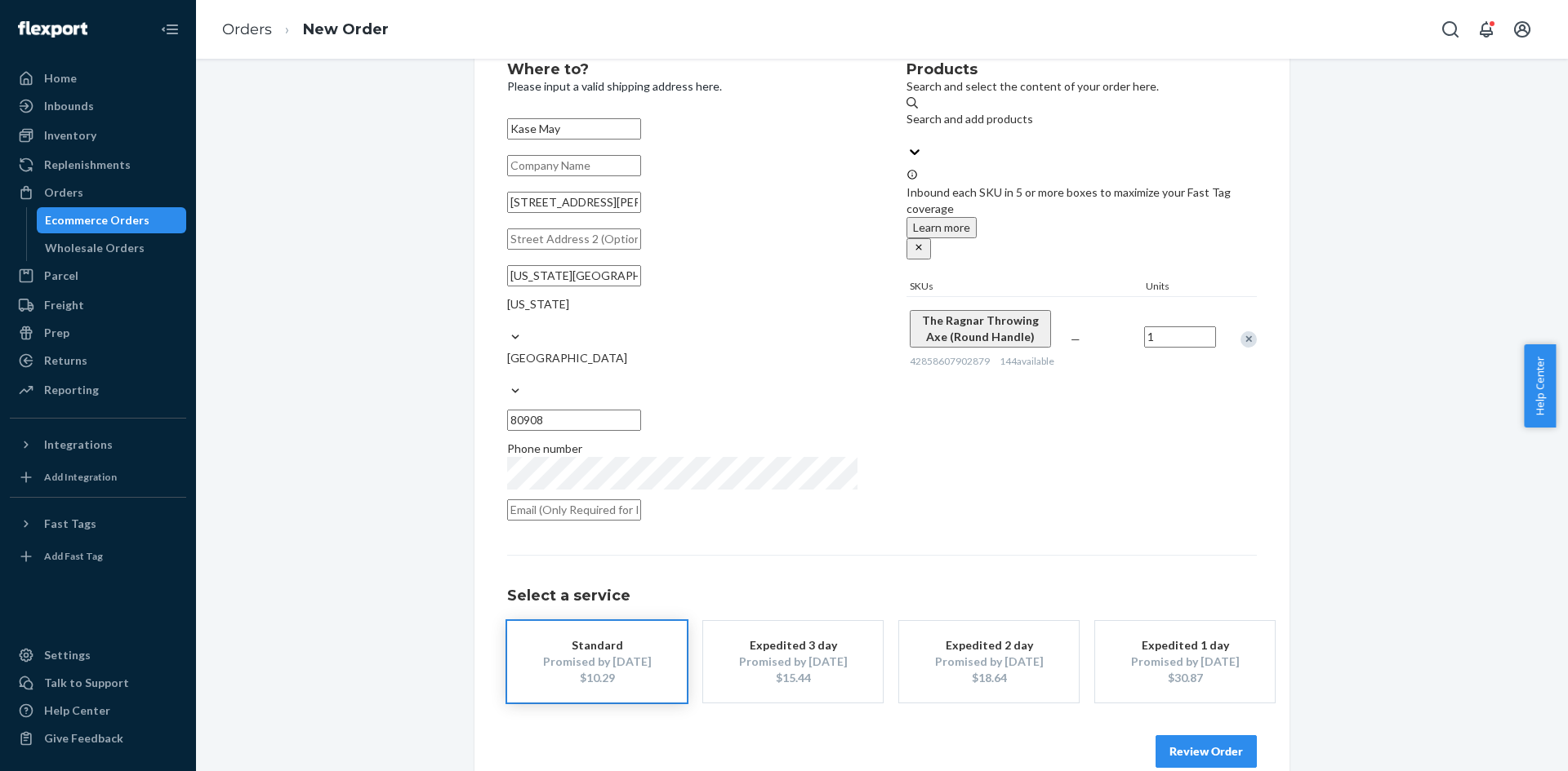
click at [1200, 736] on button "Review Order" at bounding box center [1206, 752] width 101 height 32
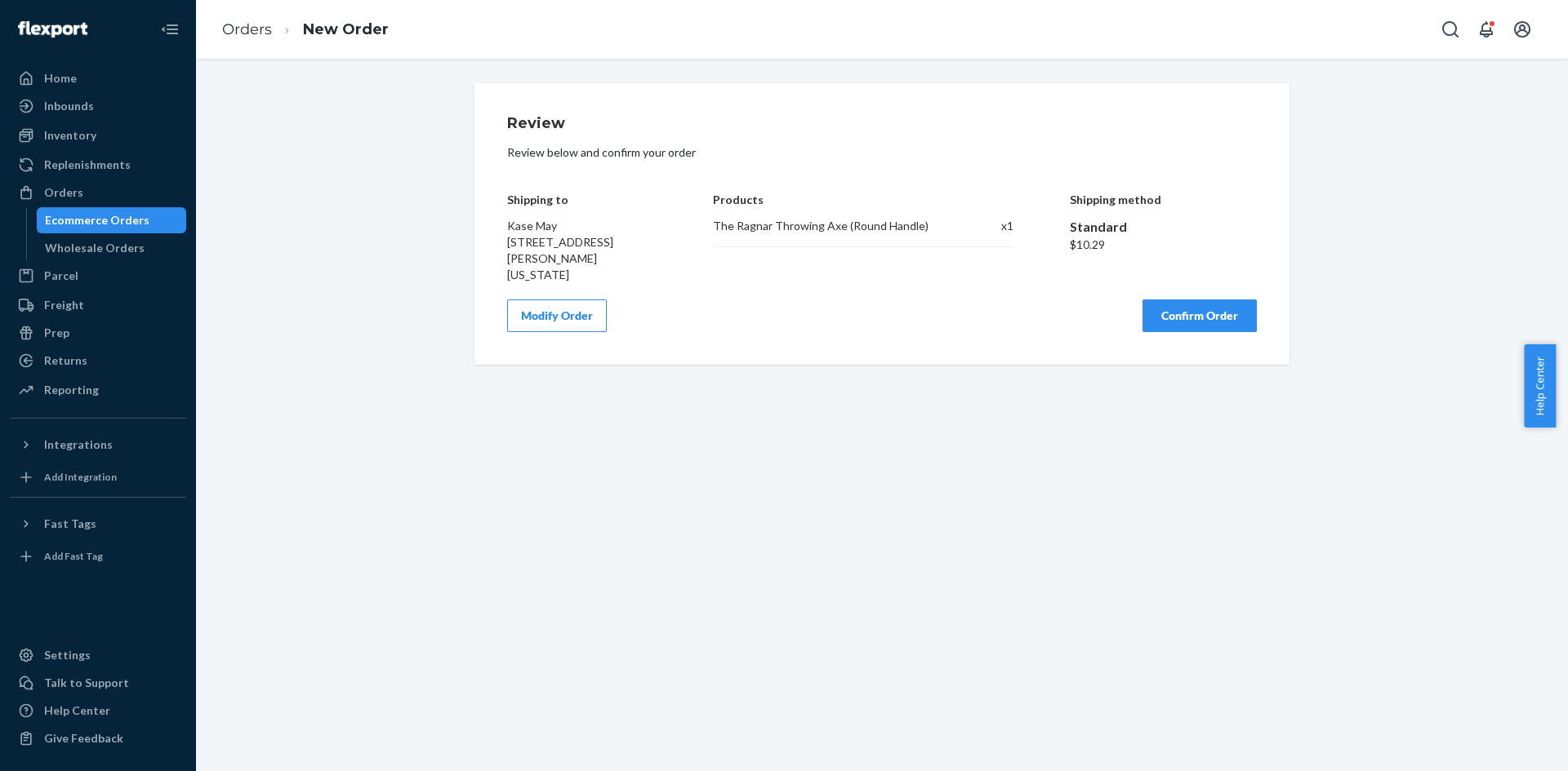
scroll to position [0, 0]
click at [1189, 300] on button "Confirm Order" at bounding box center [1199, 315] width 114 height 32
